Goal: Information Seeking & Learning: Learn about a topic

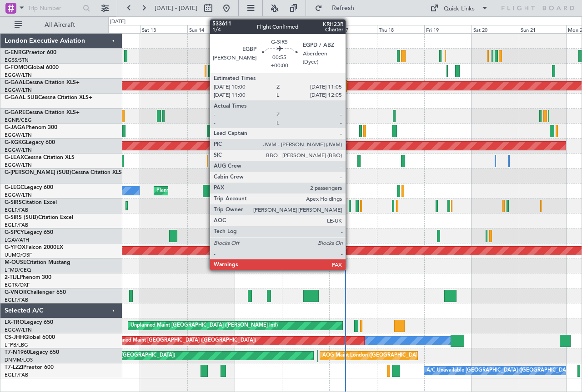
click at [350, 203] on div at bounding box center [350, 206] width 2 height 12
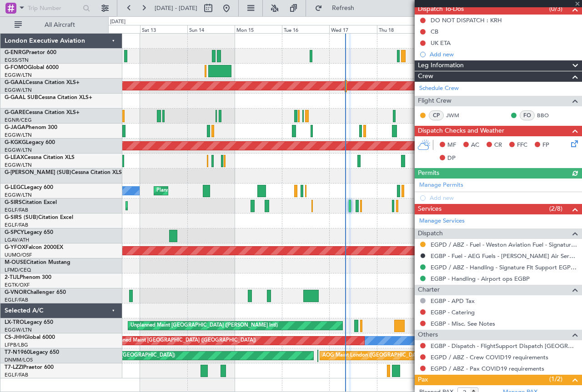
scroll to position [132, 0]
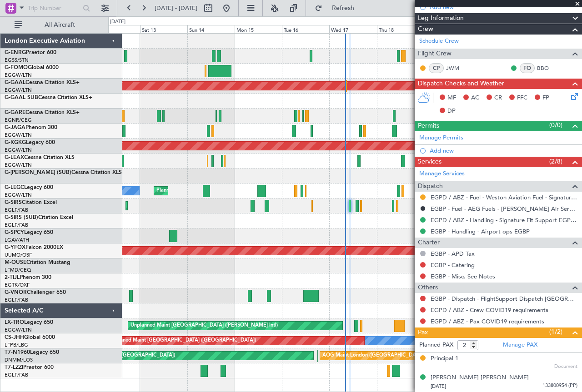
click at [576, 3] on span at bounding box center [577, 4] width 9 height 8
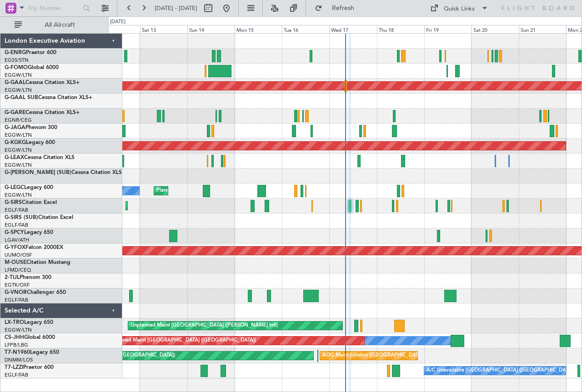
type input "0"
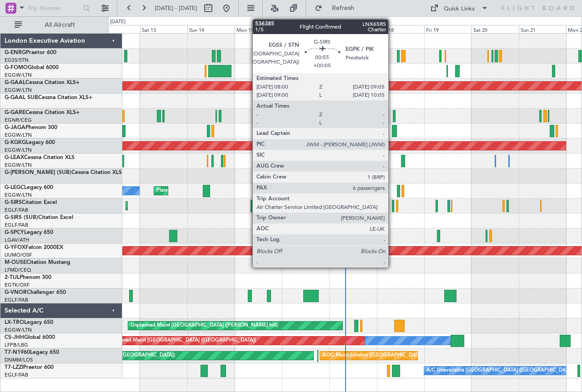
click at [392, 203] on div at bounding box center [393, 206] width 2 height 12
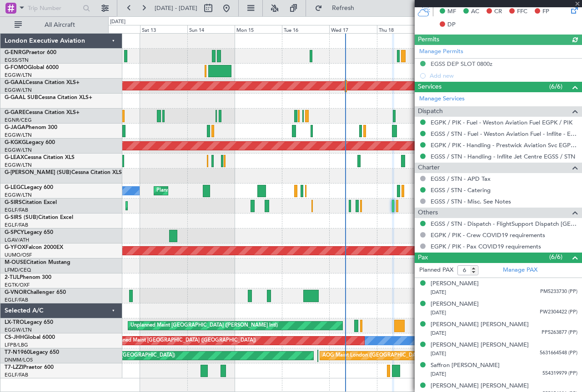
scroll to position [232, 0]
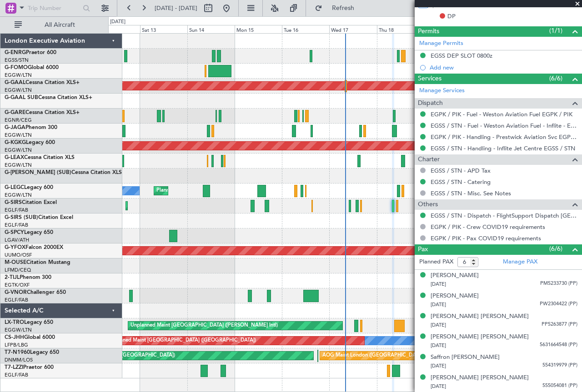
click at [578, 4] on span at bounding box center [577, 4] width 9 height 8
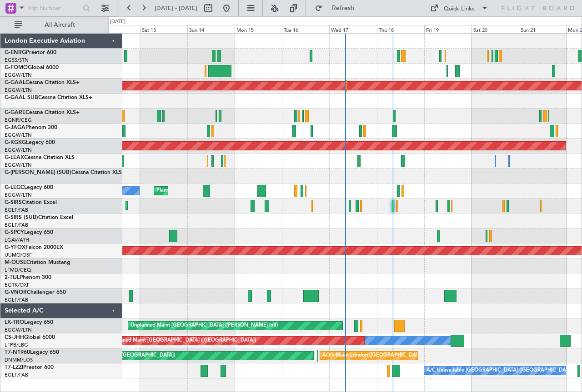
type input "0"
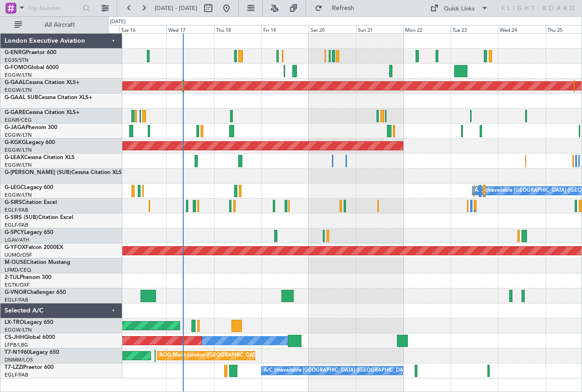
click at [67, 143] on div "Planned Maint Dusseldorf AOG Maint [GEOGRAPHIC_DATA] ([GEOGRAPHIC_DATA]) A/C Un…" at bounding box center [291, 204] width 582 height 376
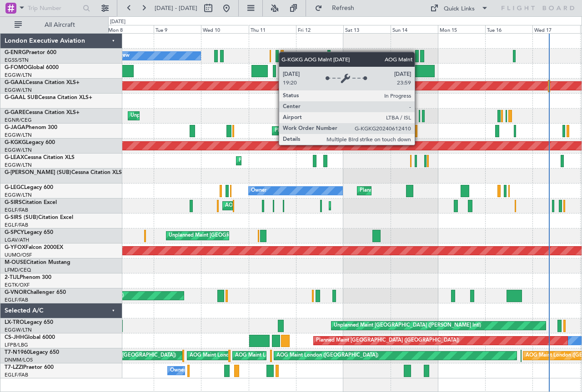
click at [360, 148] on div "AOG Maint [GEOGRAPHIC_DATA] (Ataturk)" at bounding box center [202, 146] width 1134 height 8
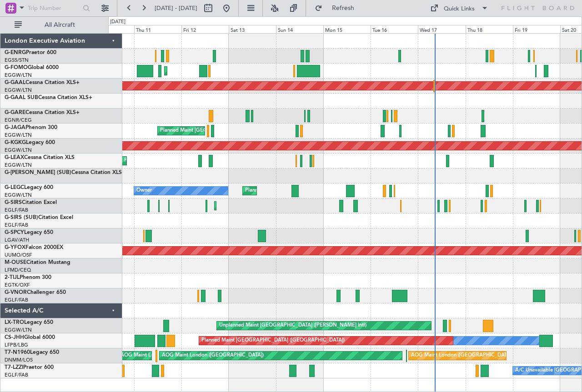
click at [293, 96] on div at bounding box center [344, 101] width 473 height 15
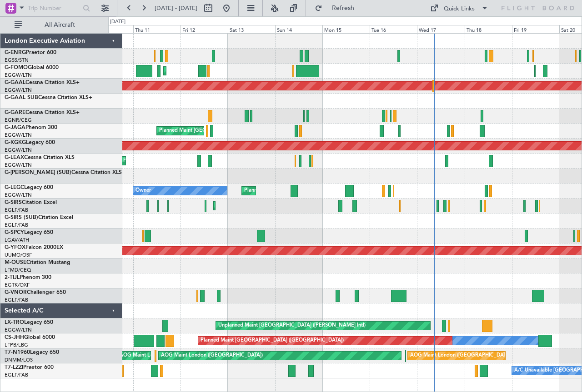
click at [387, 54] on div "Planned Maint [GEOGRAPHIC_DATA] ([GEOGRAPHIC_DATA]) No Crew" at bounding box center [344, 56] width 473 height 15
click at [309, 48] on div "Planned Maint [GEOGRAPHIC_DATA] ([GEOGRAPHIC_DATA]) No Crew Planned Maint [GEOG…" at bounding box center [344, 206] width 473 height 345
click at [317, 42] on div at bounding box center [344, 41] width 473 height 15
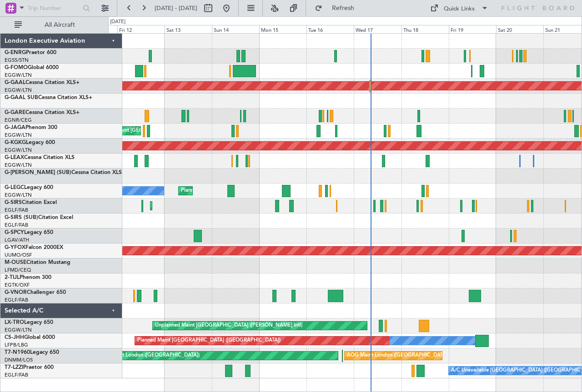
click at [361, 68] on div "Planned Maint [GEOGRAPHIC_DATA] ([GEOGRAPHIC_DATA]) No Crew Planned Maint [GEOG…" at bounding box center [344, 206] width 473 height 345
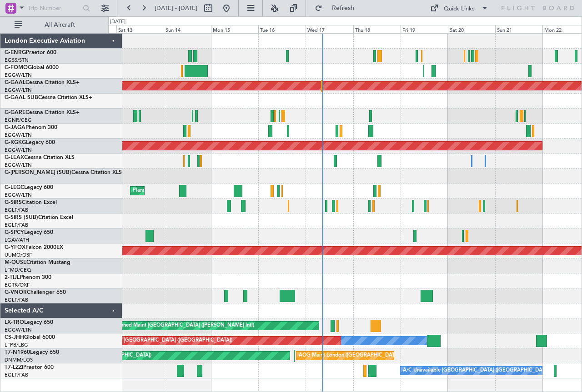
click at [240, 79] on div "Planned Maint [GEOGRAPHIC_DATA] ([GEOGRAPHIC_DATA]) Planned [GEOGRAPHIC_DATA] P…" at bounding box center [344, 206] width 473 height 345
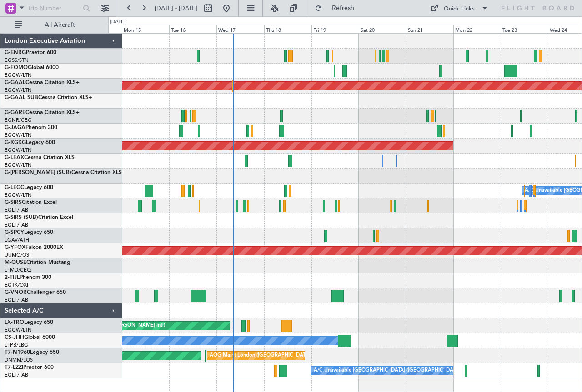
click at [299, 206] on div "Planned Maint [GEOGRAPHIC_DATA] ([GEOGRAPHIC_DATA])" at bounding box center [344, 206] width 473 height 15
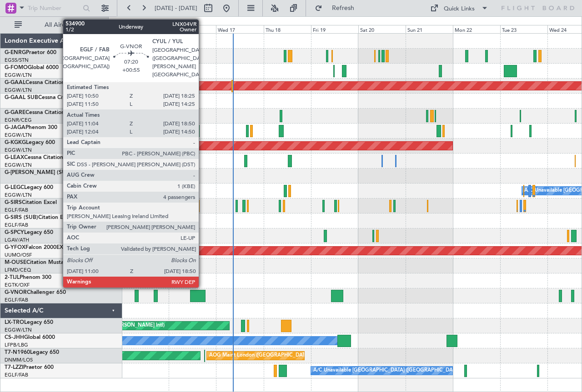
click at [203, 292] on div at bounding box center [197, 296] width 15 height 12
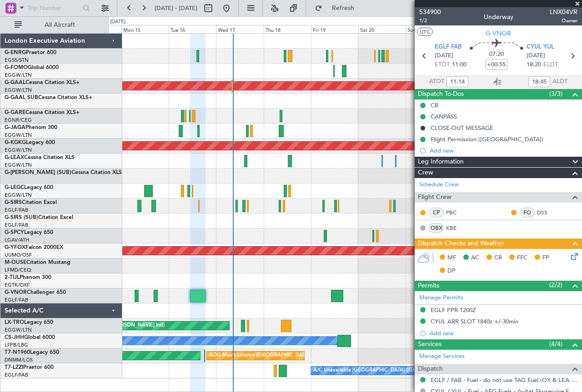
click at [579, 3] on span at bounding box center [577, 4] width 9 height 8
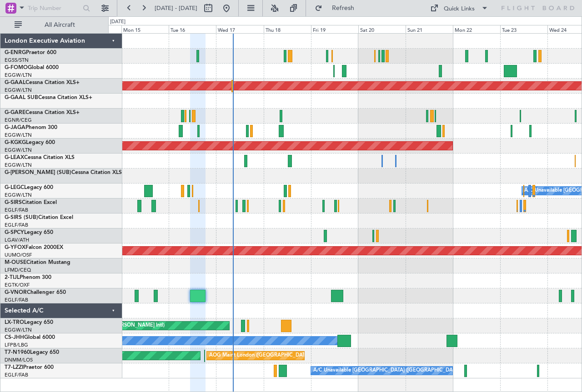
type input "0"
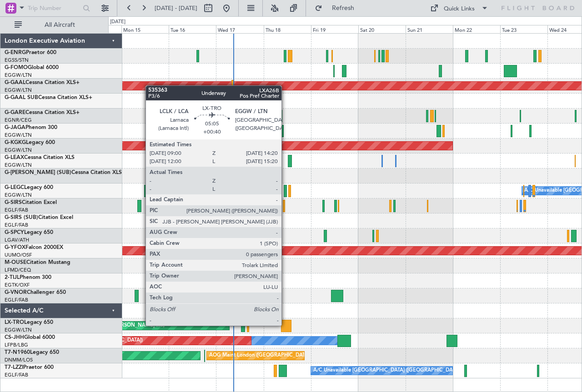
click at [286, 325] on div at bounding box center [286, 326] width 11 height 12
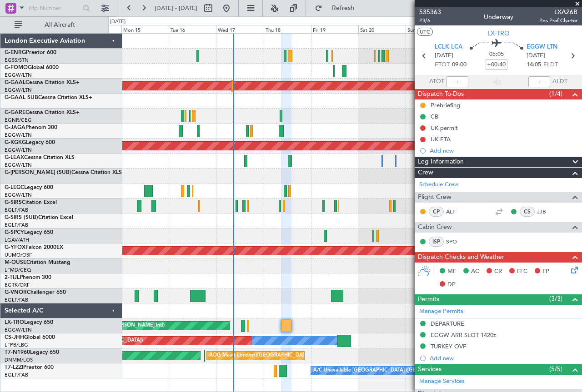
click at [578, 2] on span at bounding box center [577, 4] width 9 height 8
